Goal: Task Accomplishment & Management: Manage account settings

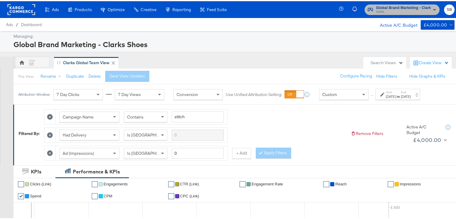
click at [380, 10] on span "Clarks" at bounding box center [403, 10] width 55 height 5
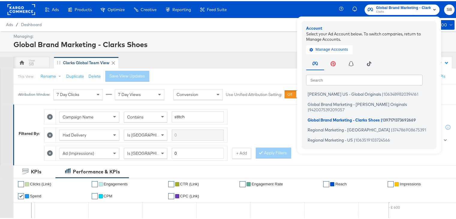
click at [23, 8] on rect at bounding box center [21, 8] width 28 height 11
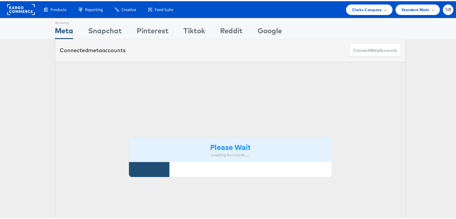
click at [279, 151] on div "Showing Meta Showing Snapchat Showing Pinterest Showing Tiktok Showing Reddit S…" at bounding box center [230, 167] width 461 height 300
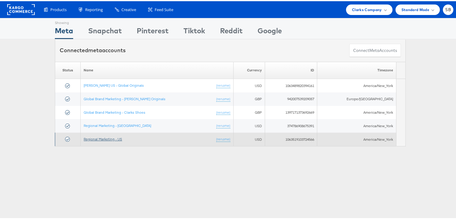
click at [107, 137] on link "Regional Marketing - US" at bounding box center [103, 138] width 38 height 4
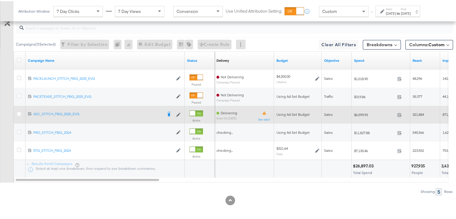
scroll to position [351, 0]
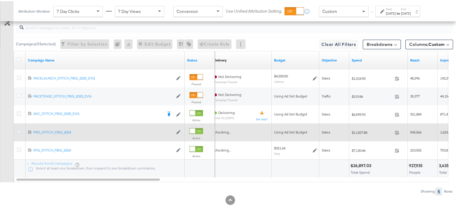
click at [19, 128] on icon at bounding box center [19, 130] width 4 height 4
click at [0, 0] on input "checkbox" at bounding box center [0, 0] width 0 height 0
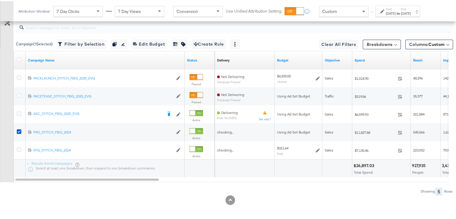
scroll to position [274, 0]
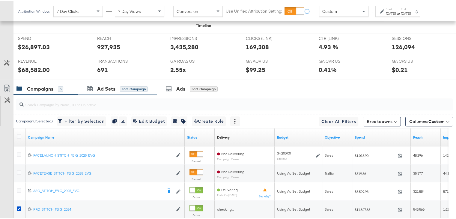
click at [101, 89] on div "Ad Sets for 1 Campaign" at bounding box center [117, 87] width 79 height 13
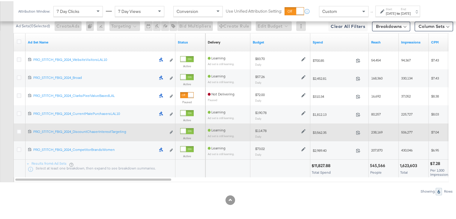
scroll to position [334, 0]
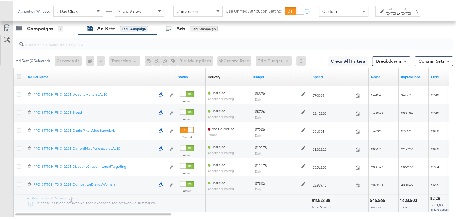
click at [19, 74] on icon at bounding box center [19, 75] width 4 height 4
click at [0, 0] on input "checkbox" at bounding box center [0, 0] width 0 height 0
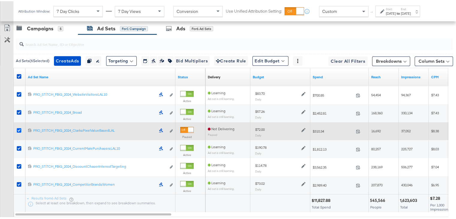
click at [18, 129] on icon at bounding box center [19, 129] width 4 height 4
click at [0, 0] on input "checkbox" at bounding box center [0, 0] width 0 height 0
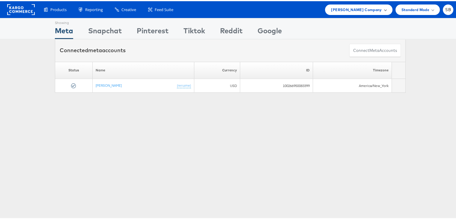
click at [341, 8] on span "[PERSON_NAME] Company" at bounding box center [356, 8] width 51 height 6
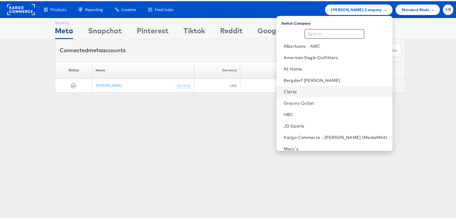
click at [299, 93] on link "Clarks" at bounding box center [336, 91] width 104 height 6
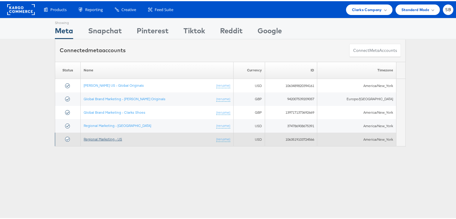
click at [99, 136] on link "Regional Marketing - US" at bounding box center [103, 138] width 38 height 4
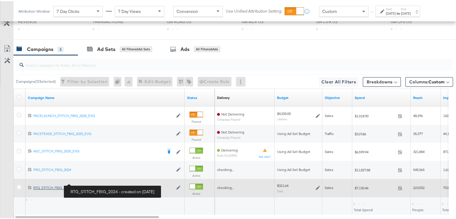
scroll to position [317, 0]
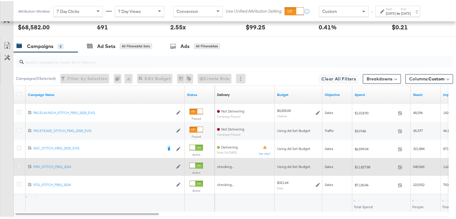
click at [18, 163] on icon at bounding box center [19, 165] width 4 height 4
click at [0, 0] on input "checkbox" at bounding box center [0, 0] width 0 height 0
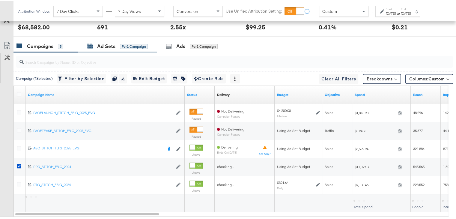
click at [110, 42] on div "Ad Sets" at bounding box center [106, 45] width 18 height 7
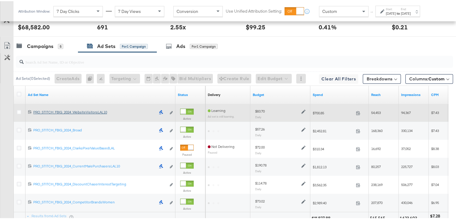
scroll to position [355, 0]
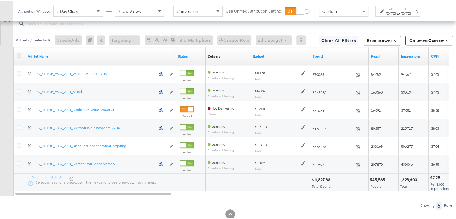
click at [19, 53] on icon at bounding box center [19, 54] width 4 height 4
click at [0, 0] on input "checkbox" at bounding box center [0, 0] width 0 height 0
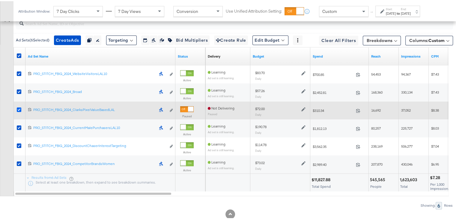
click at [19, 106] on icon at bounding box center [19, 108] width 4 height 4
click at [0, 0] on input "checkbox" at bounding box center [0, 0] width 0 height 0
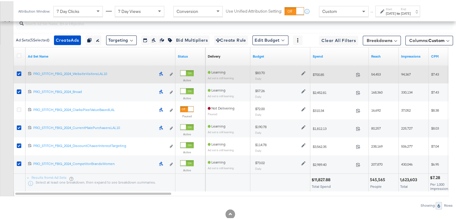
scroll to position [330, 0]
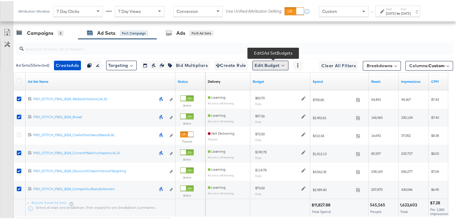
click at [266, 61] on button "Edit Budget" at bounding box center [271, 64] width 36 height 10
click at [275, 93] on span "Edit Ad Set Spend Limits" at bounding box center [277, 92] width 44 height 8
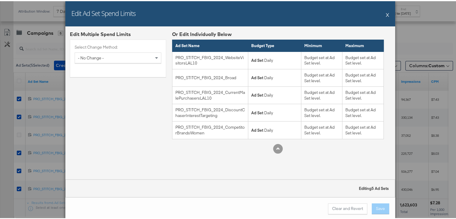
click at [386, 11] on button "X" at bounding box center [387, 13] width 3 height 12
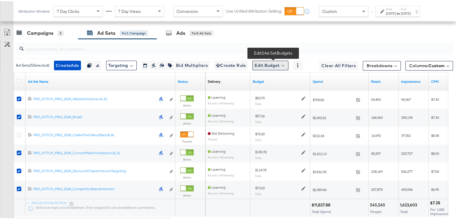
click at [261, 66] on button "Edit Budget" at bounding box center [271, 64] width 36 height 10
click at [263, 78] on span "Edit Ad Set Budget" at bounding box center [272, 80] width 34 height 8
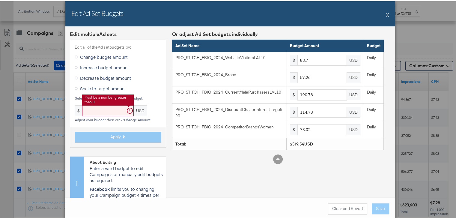
click at [104, 110] on input "text" at bounding box center [108, 109] width 52 height 11
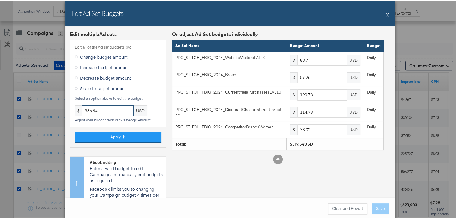
type input "386.94"
click at [75, 87] on icon at bounding box center [76, 87] width 3 height 3
click at [0, 0] on input "Scale to target amount" at bounding box center [0, 0] width 0 height 0
click at [97, 112] on input "text" at bounding box center [108, 109] width 52 height 11
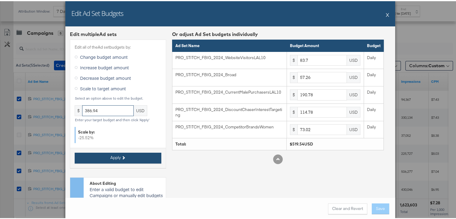
type input "386.94"
click at [104, 155] on button "Apply" at bounding box center [118, 156] width 87 height 11
type input "62.33"
type input "42.64"
type input "142.08"
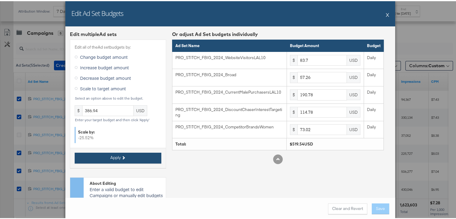
type input "85.48"
type input "54.38"
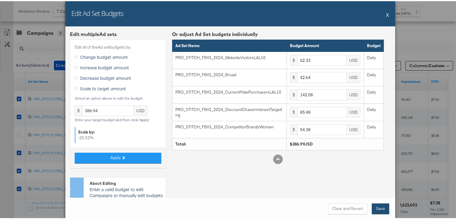
click at [380, 205] on button "Save" at bounding box center [380, 207] width 17 height 11
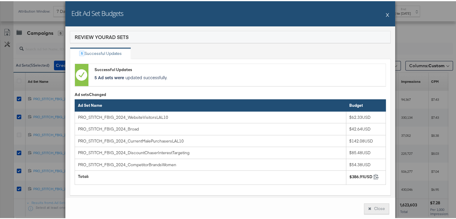
click at [375, 205] on button "Close" at bounding box center [376, 207] width 25 height 11
